Goal: Task Accomplishment & Management: Use online tool/utility

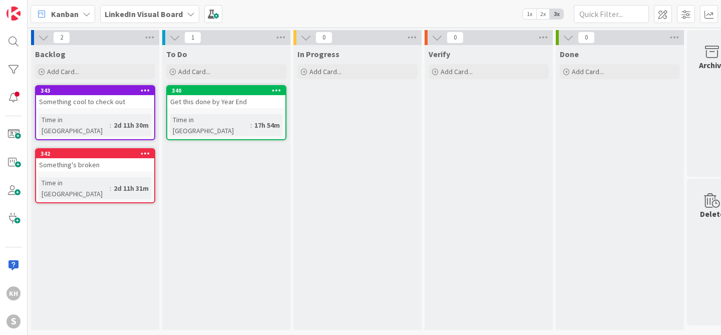
click at [189, 16] on icon at bounding box center [191, 14] width 8 height 8
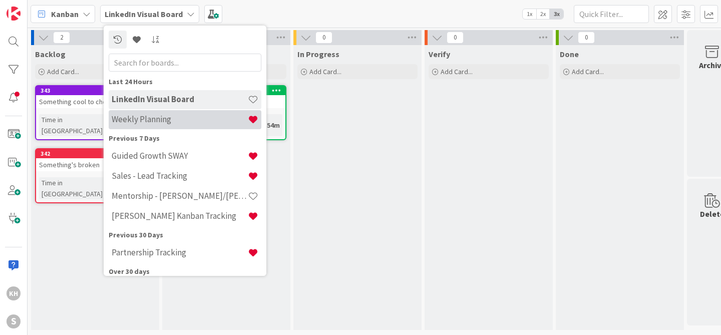
click at [206, 123] on h4 "Weekly Planning" at bounding box center [180, 119] width 136 height 10
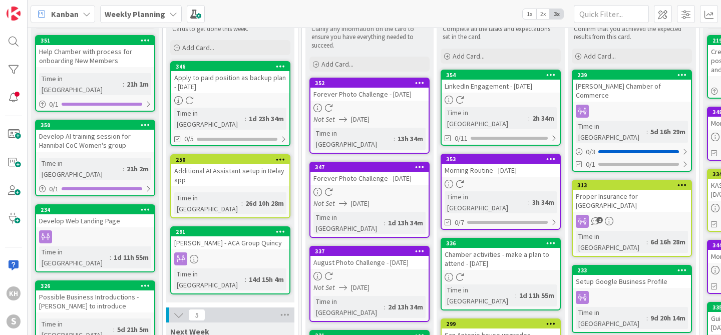
scroll to position [90, 0]
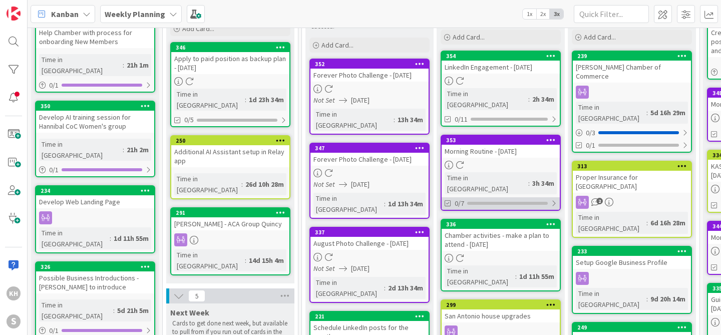
click at [553, 199] on div at bounding box center [553, 203] width 6 height 8
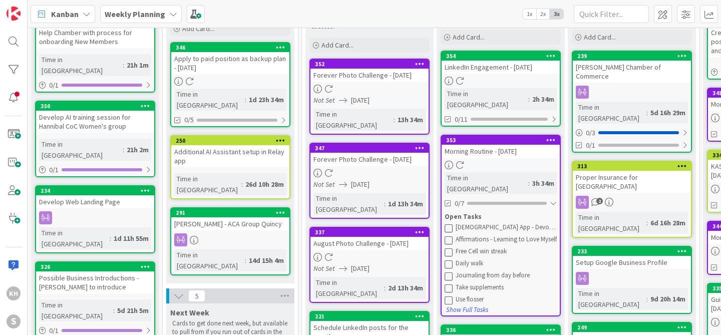
click at [447, 224] on icon at bounding box center [448, 228] width 8 height 8
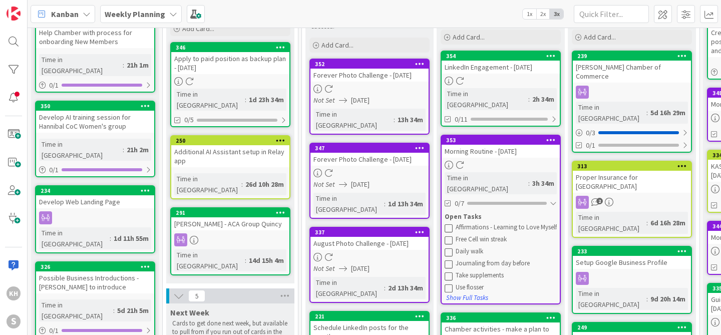
click at [447, 224] on icon at bounding box center [448, 228] width 8 height 8
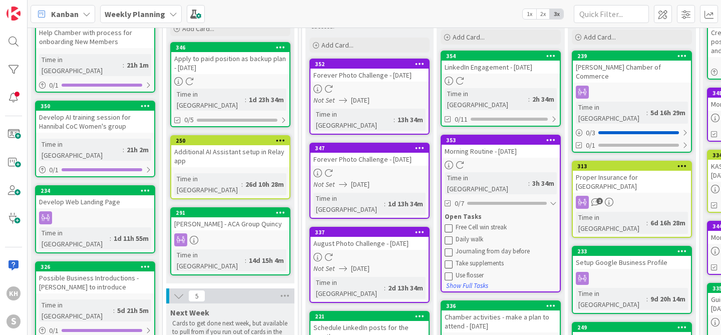
click at [447, 224] on icon at bounding box center [448, 228] width 8 height 8
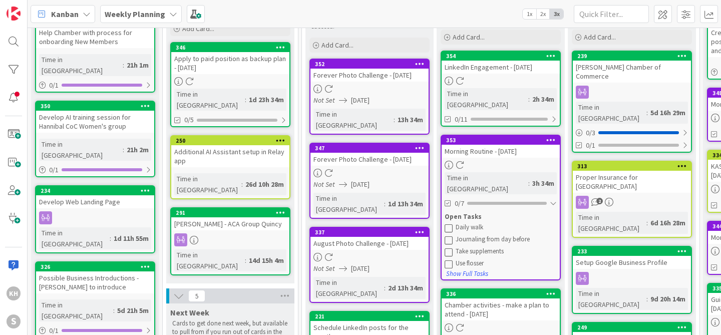
click at [447, 224] on icon at bounding box center [448, 228] width 8 height 8
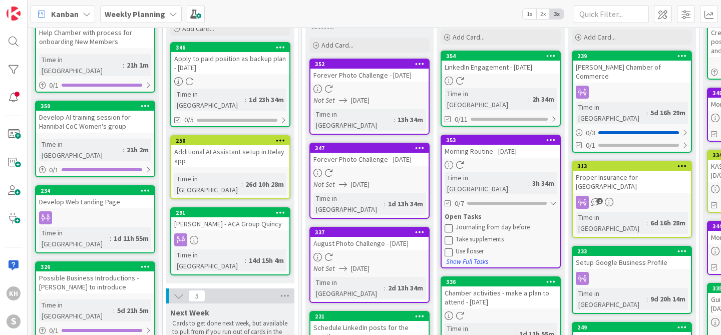
click at [450, 236] on icon at bounding box center [448, 240] width 8 height 8
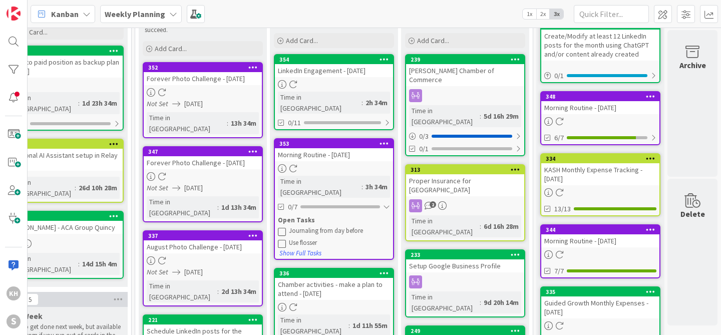
scroll to position [88, 174]
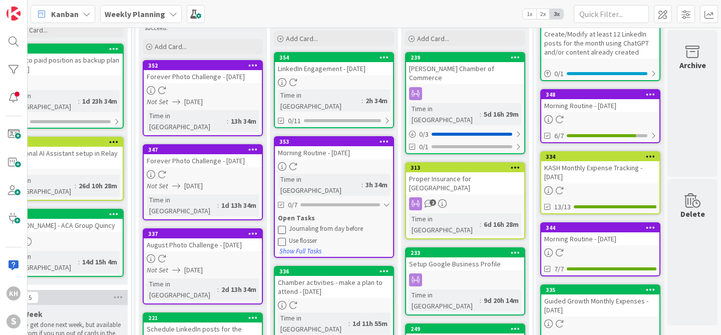
click at [278, 225] on icon at bounding box center [282, 229] width 8 height 8
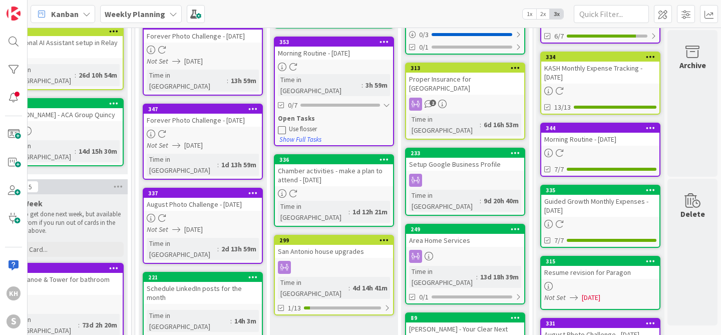
scroll to position [189, 174]
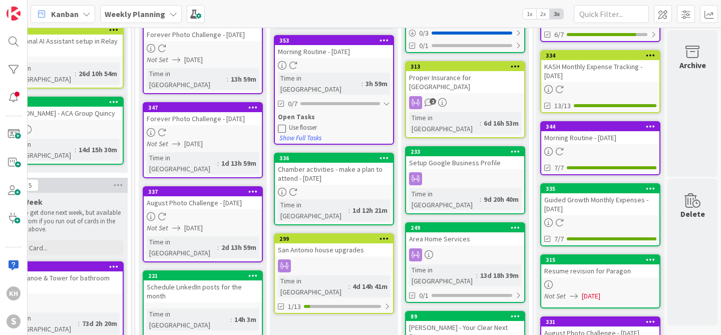
click at [278, 124] on icon at bounding box center [282, 128] width 8 height 8
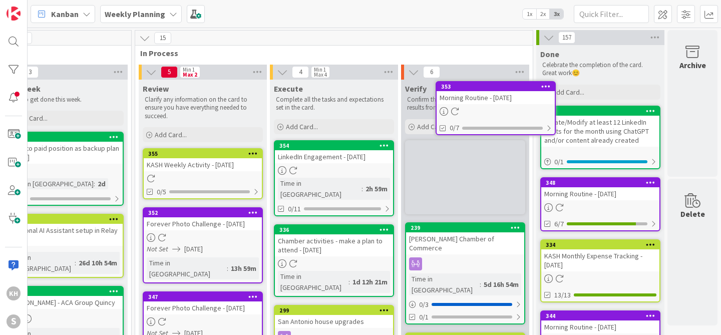
scroll to position [0, 174]
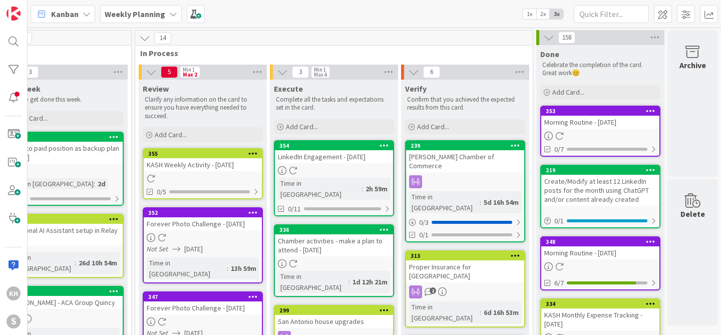
drag, startPoint x: 322, startPoint y: 114, endPoint x: 247, endPoint y: 0, distance: 136.2
click at [384, 205] on div at bounding box center [387, 209] width 6 height 8
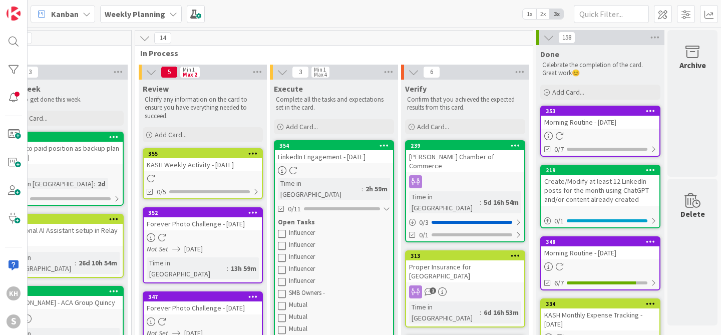
click at [278, 229] on icon at bounding box center [282, 233] width 8 height 8
click at [278, 220] on icon at bounding box center [282, 222] width 8 height 8
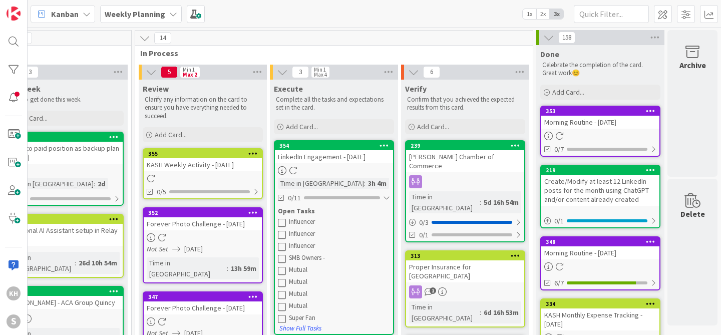
click at [278, 223] on icon at bounding box center [282, 222] width 8 height 8
click at [278, 222] on icon at bounding box center [282, 222] width 8 height 8
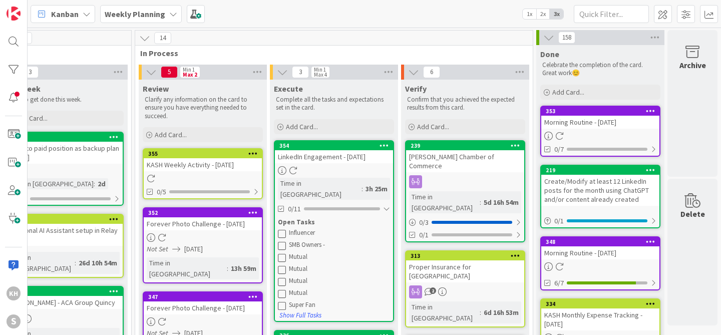
click at [278, 229] on icon at bounding box center [282, 233] width 8 height 8
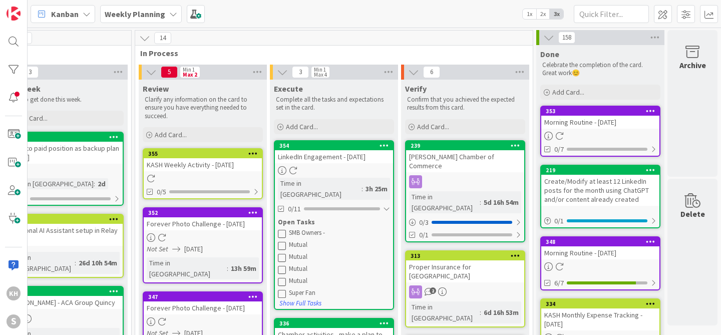
click at [278, 229] on icon at bounding box center [282, 233] width 8 height 8
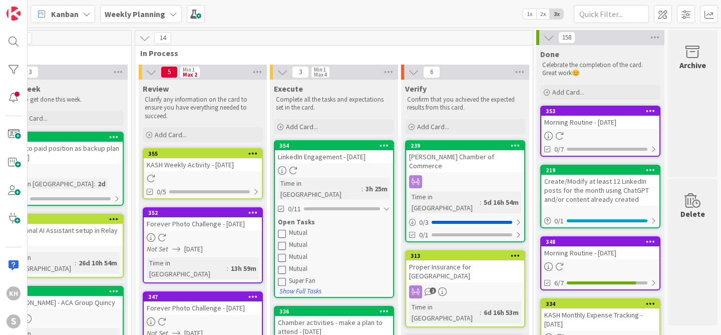
click at [278, 229] on icon at bounding box center [282, 233] width 8 height 8
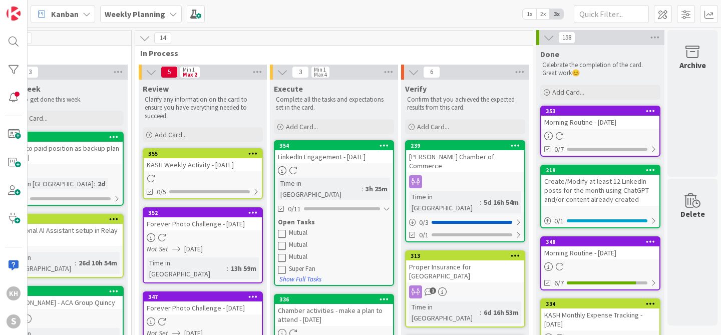
click at [278, 229] on icon at bounding box center [282, 233] width 8 height 8
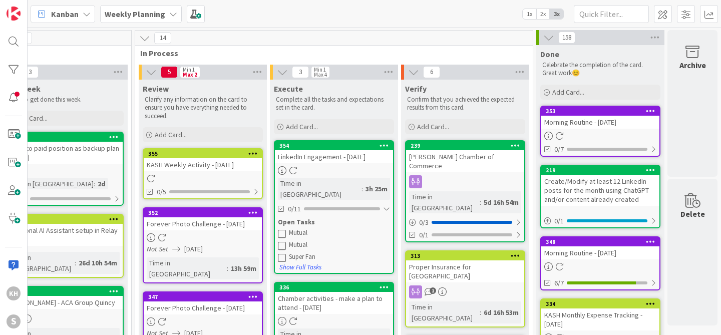
click at [278, 229] on icon at bounding box center [282, 233] width 8 height 8
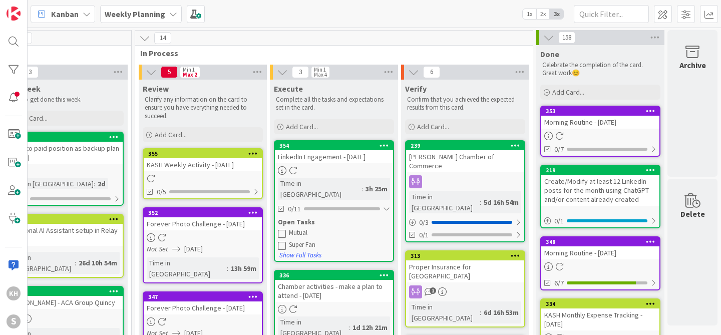
click at [278, 229] on icon at bounding box center [282, 233] width 8 height 8
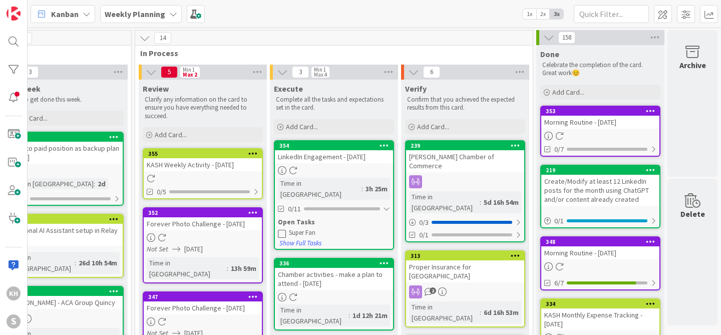
click at [278, 229] on icon at bounding box center [282, 233] width 8 height 8
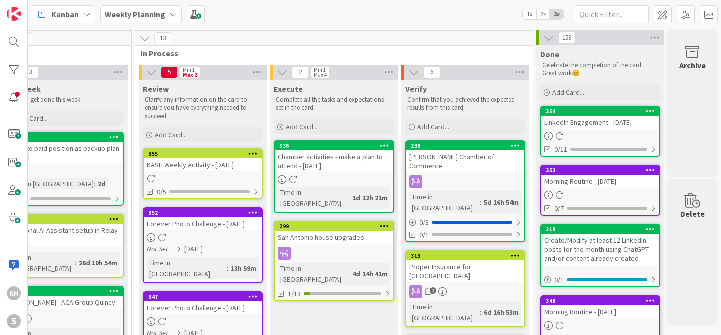
drag, startPoint x: 323, startPoint y: 149, endPoint x: 341, endPoint y: 7, distance: 142.8
